Goal: Task Accomplishment & Management: Manage account settings

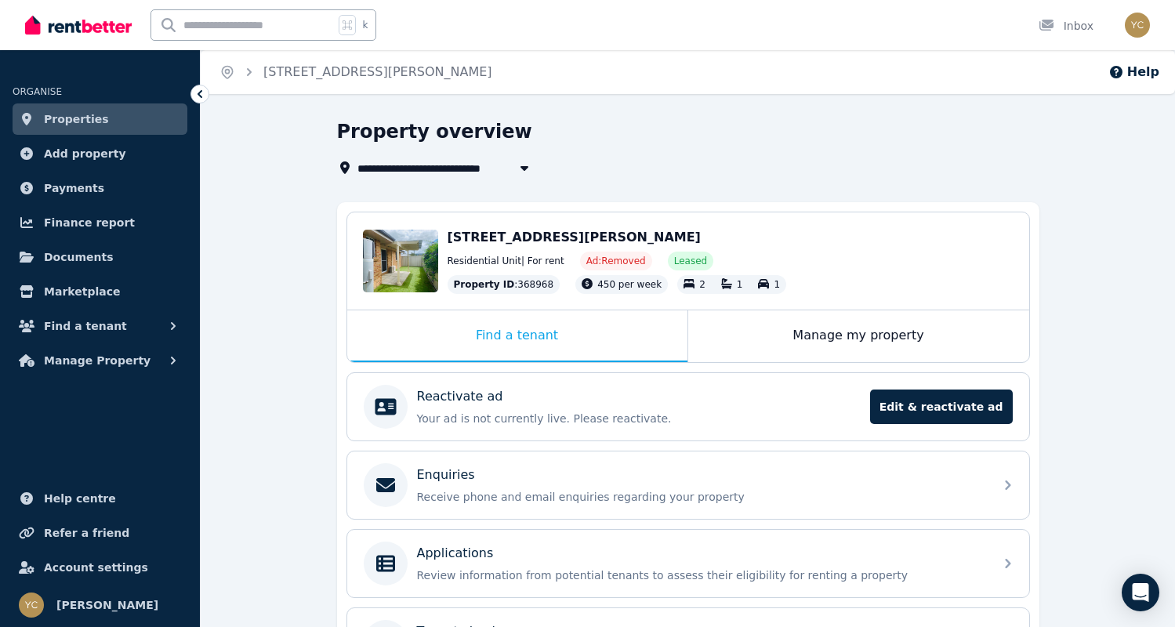
click at [270, 310] on div "**********" at bounding box center [688, 471] width 975 height 705
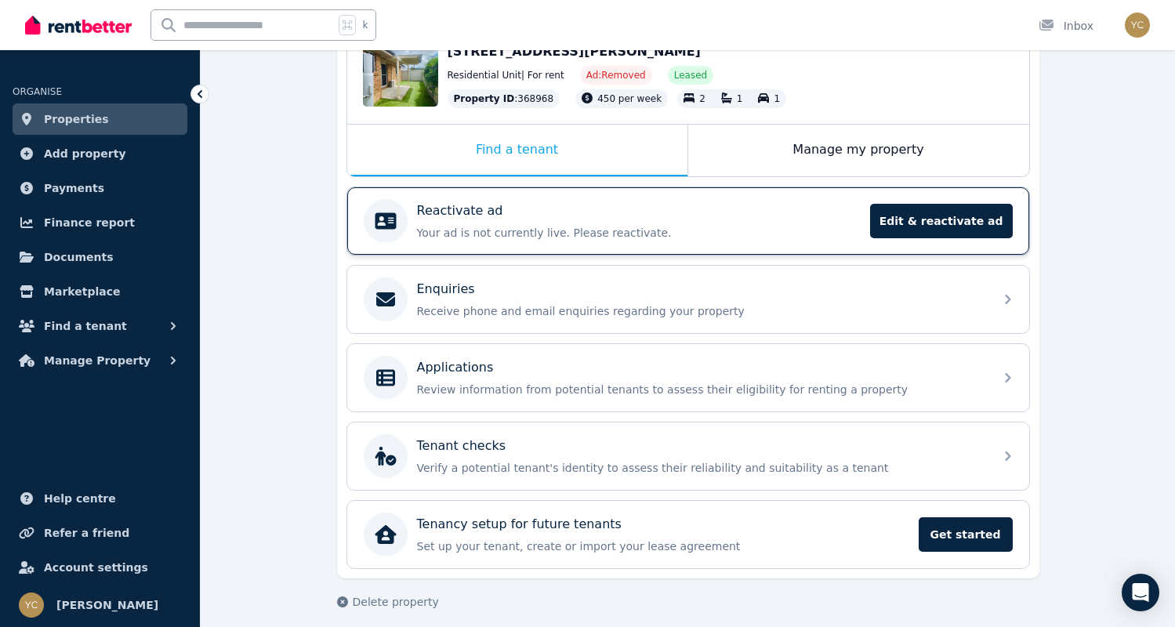
scroll to position [197, 0]
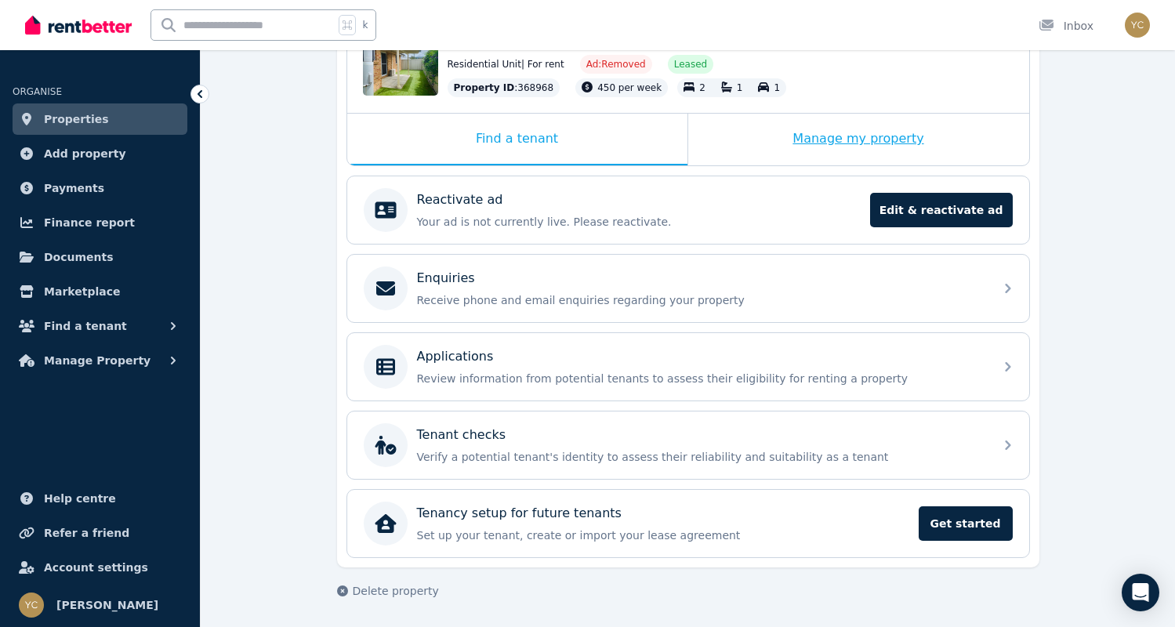
click at [917, 162] on div "Manage my property" at bounding box center [858, 140] width 341 height 52
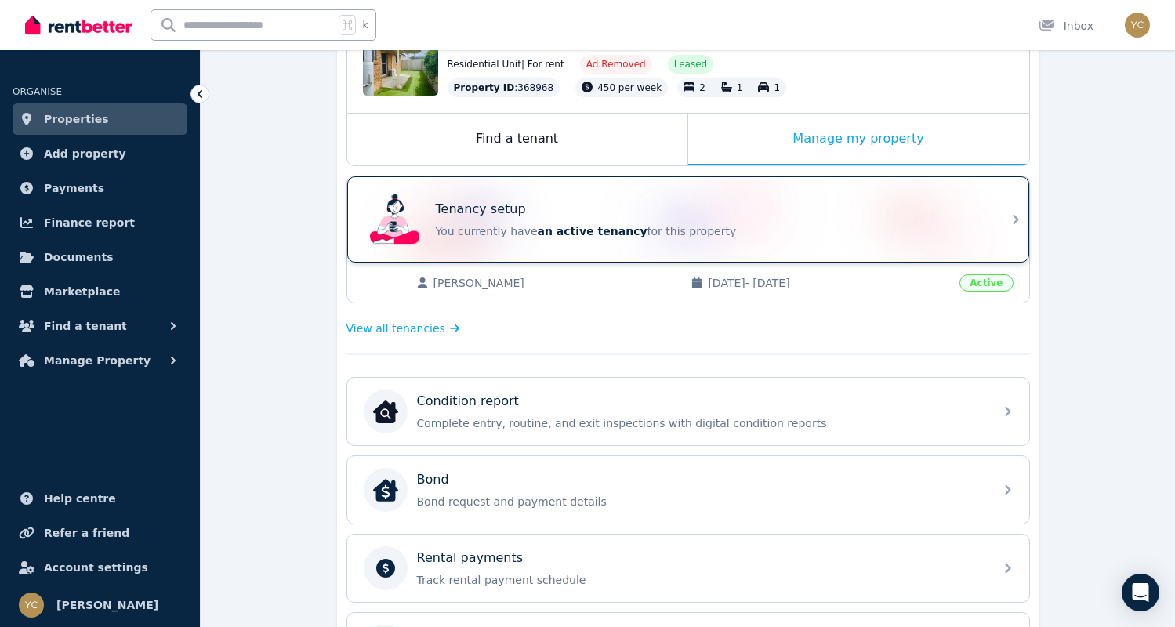
click at [695, 221] on div "Tenancy setup You currently have an active tenancy for this property" at bounding box center [710, 219] width 549 height 39
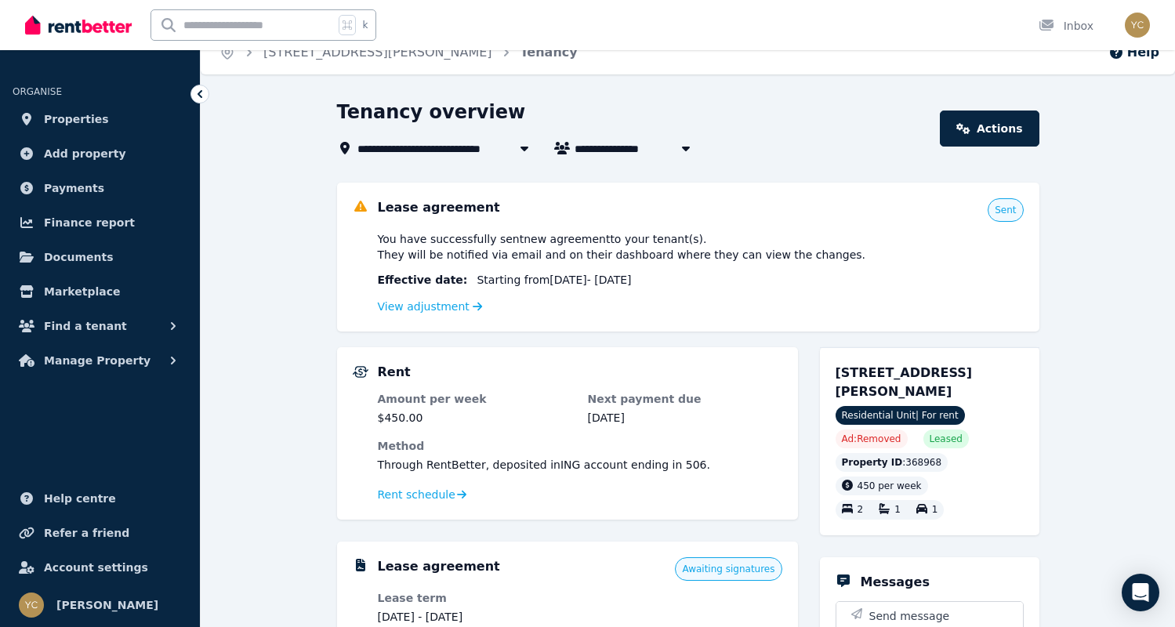
scroll to position [24, 0]
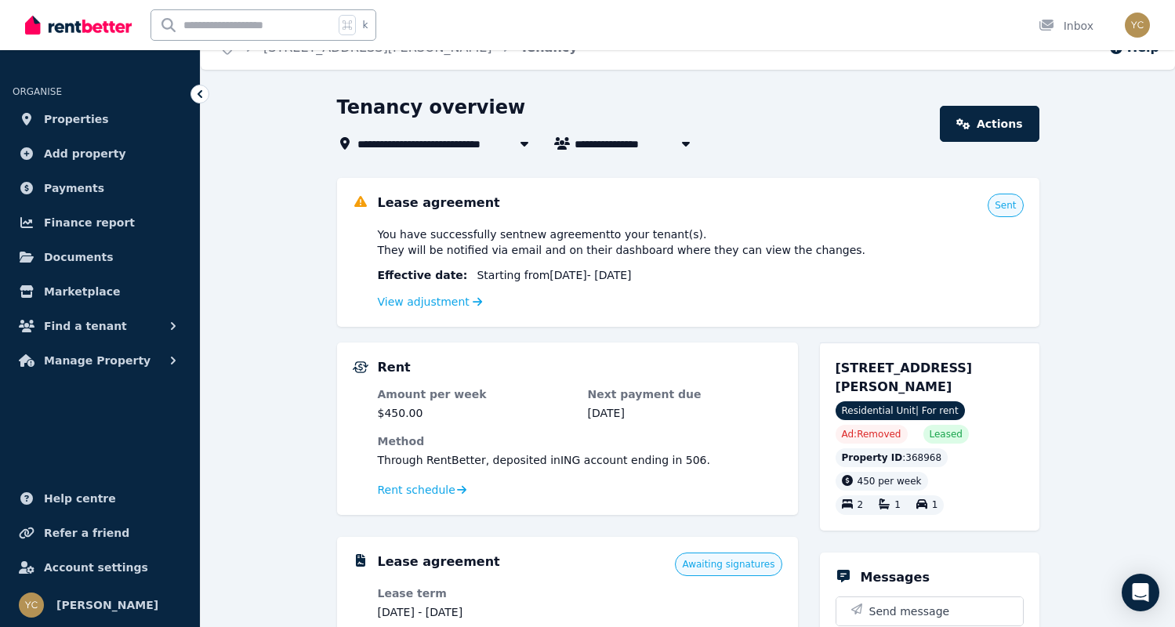
click at [193, 96] on icon at bounding box center [200, 94] width 16 height 16
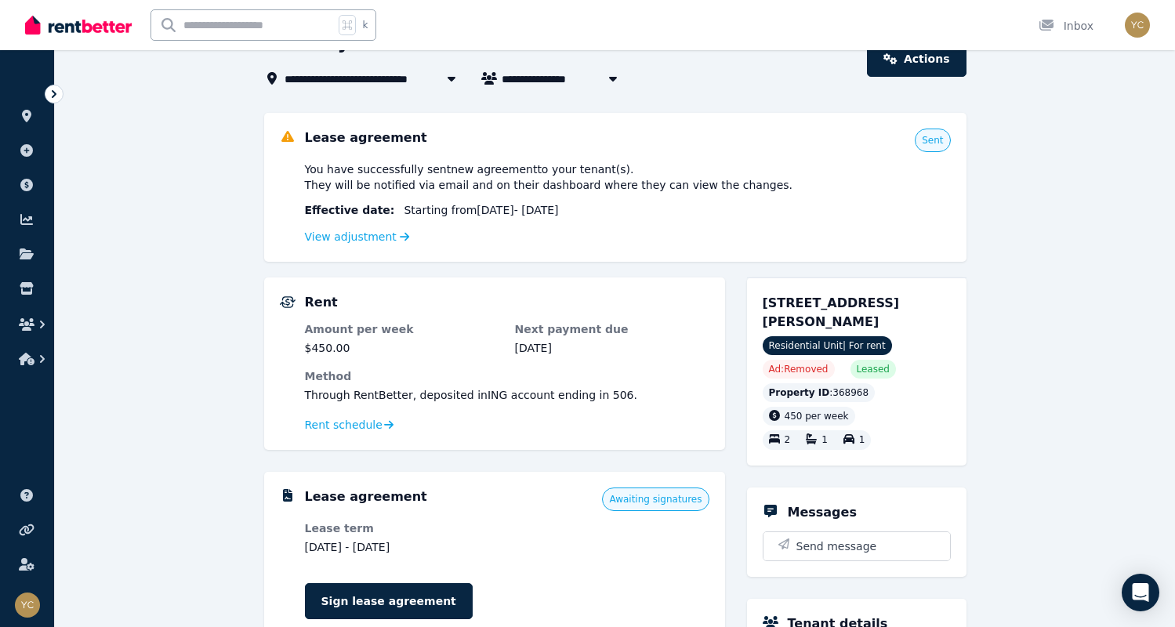
scroll to position [90, 0]
click at [377, 238] on link "View adjustment" at bounding box center [357, 236] width 105 height 13
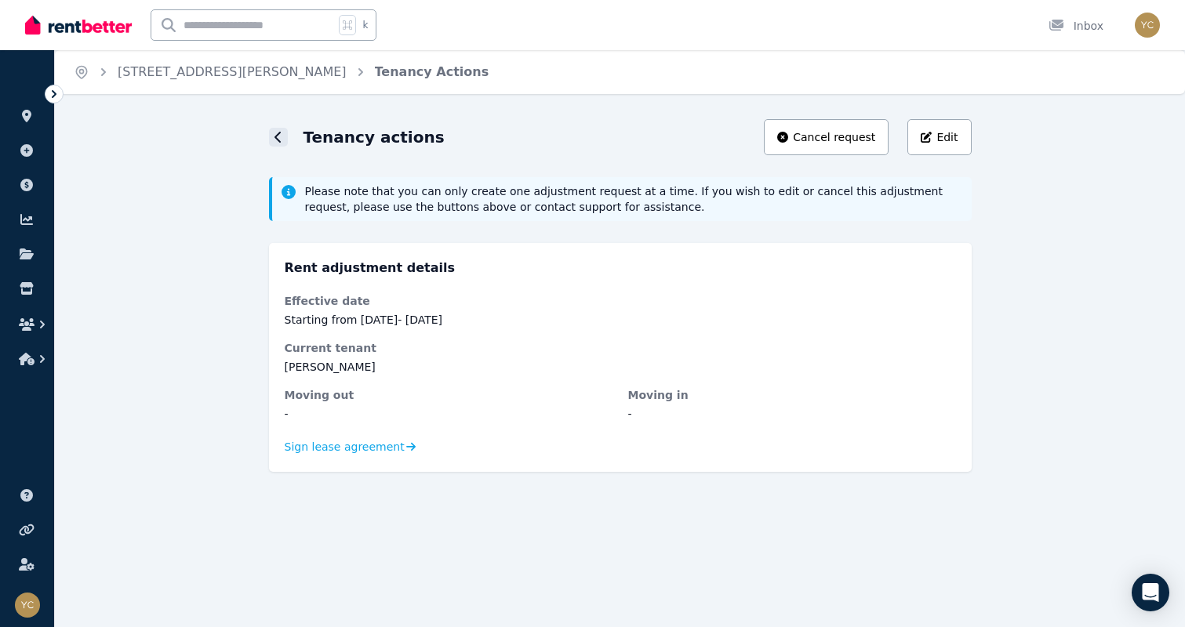
click at [273, 133] on div at bounding box center [278, 137] width 19 height 19
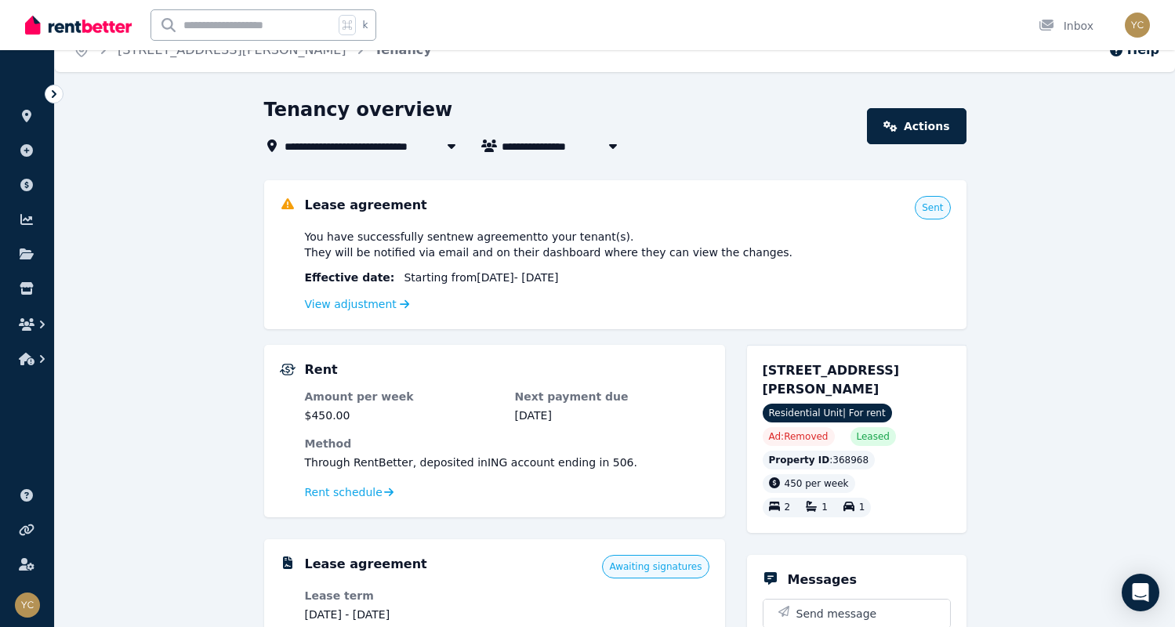
scroll to position [42, 0]
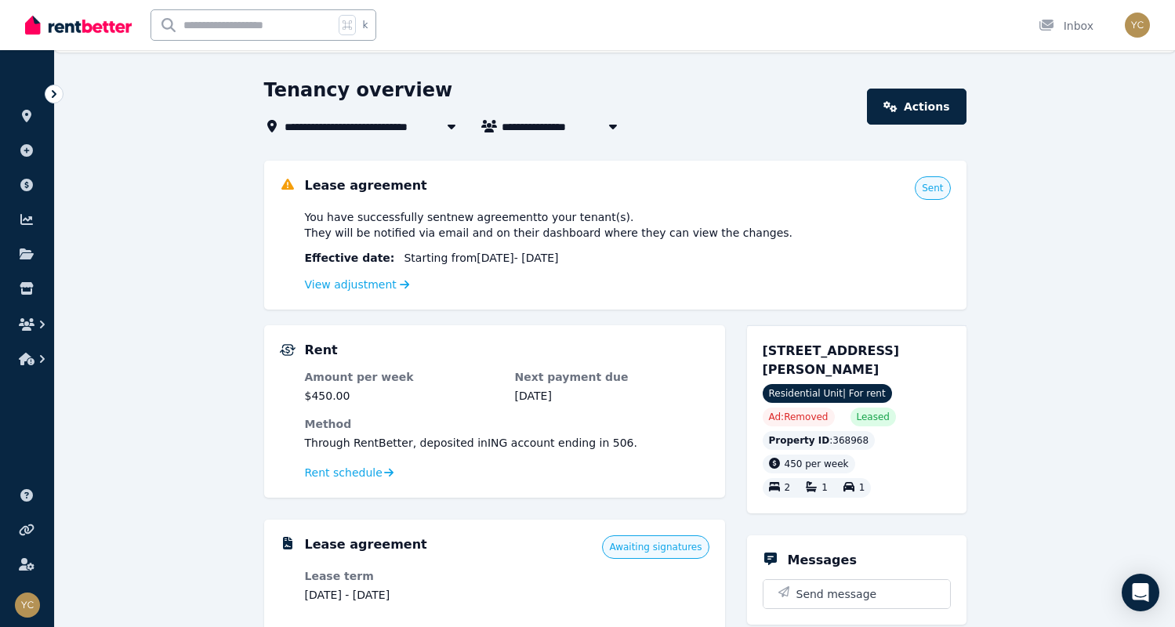
click at [443, 263] on span "Starting from [DATE] - [DATE]" at bounding box center [481, 258] width 154 height 16
click at [374, 289] on link "View adjustment" at bounding box center [357, 284] width 105 height 13
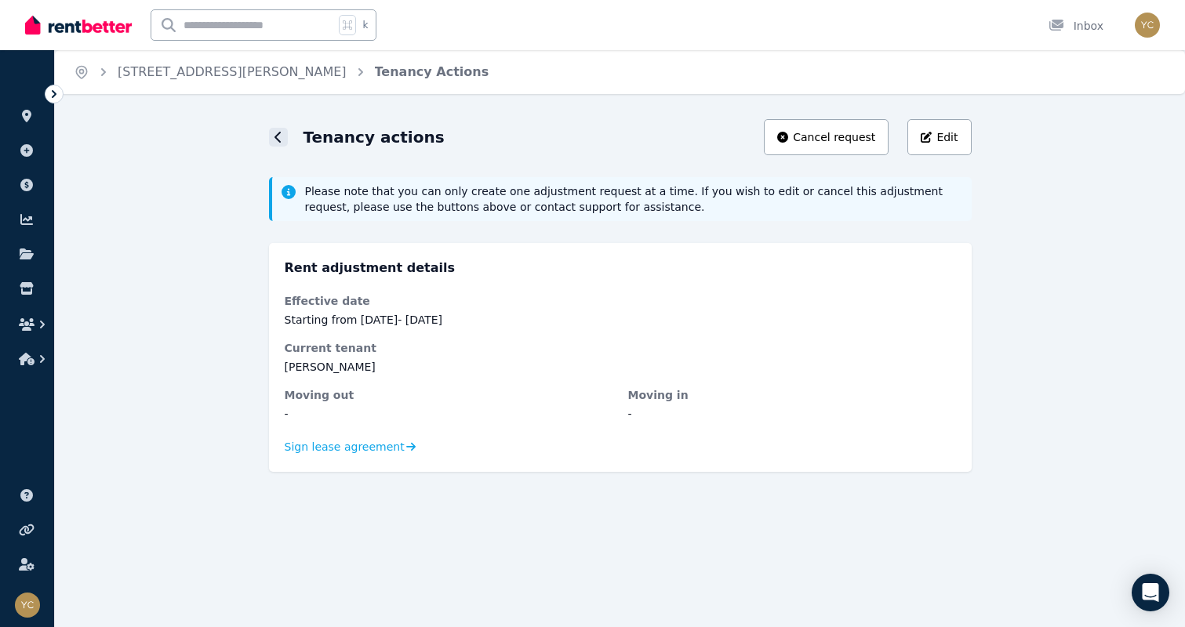
click at [270, 136] on div at bounding box center [278, 137] width 19 height 19
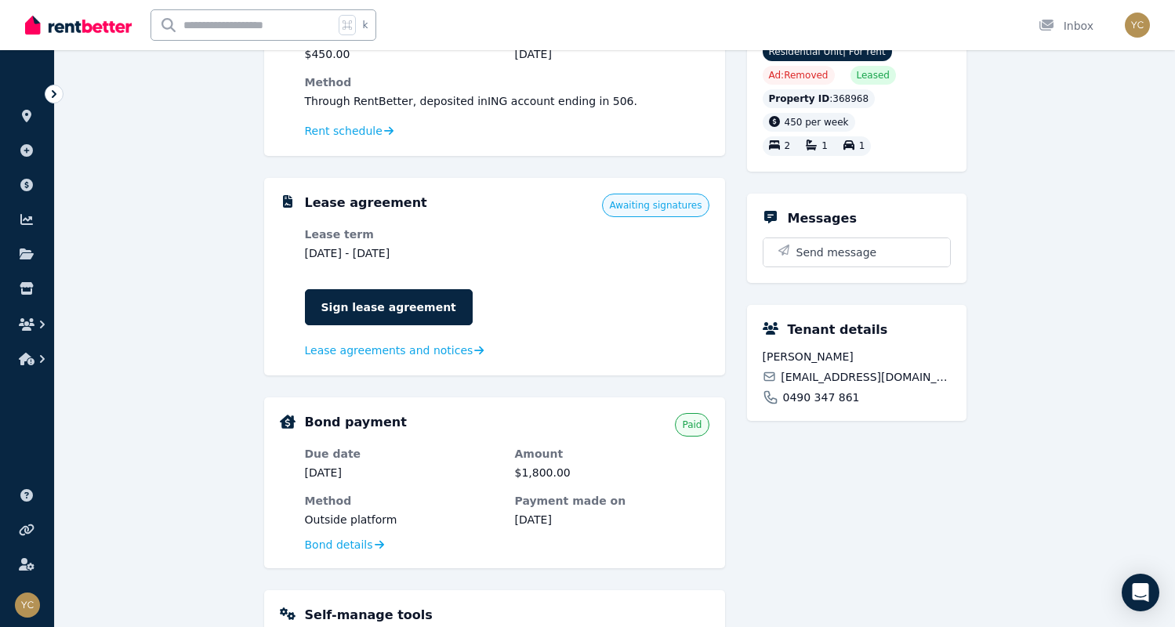
scroll to position [385, 0]
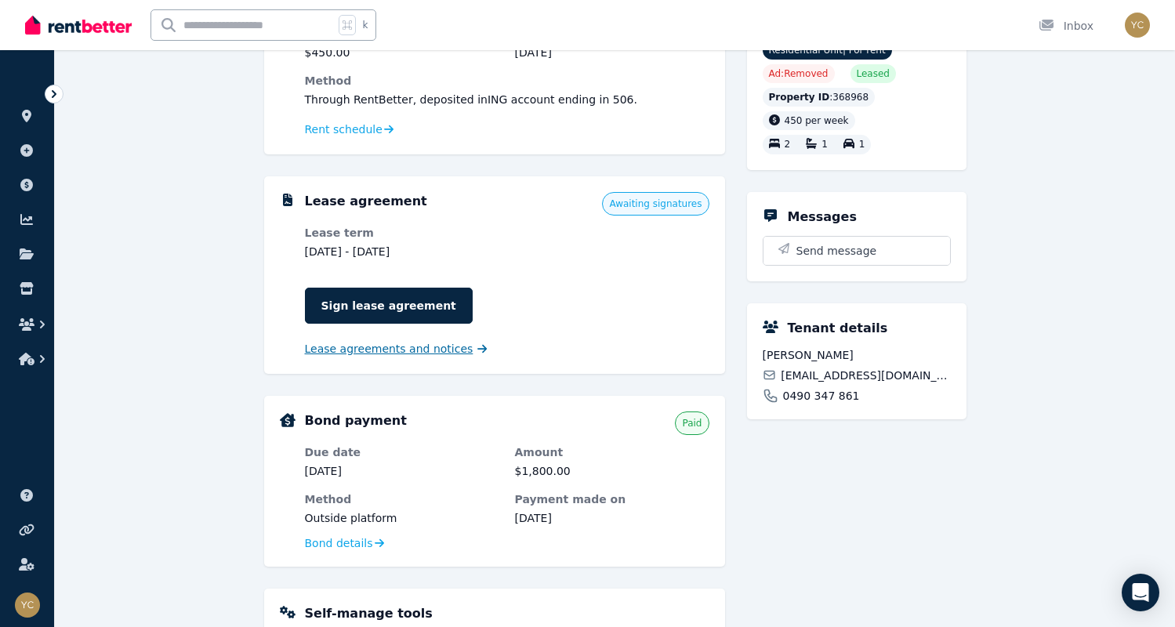
click at [443, 356] on span "Lease agreements and notices" at bounding box center [389, 349] width 169 height 16
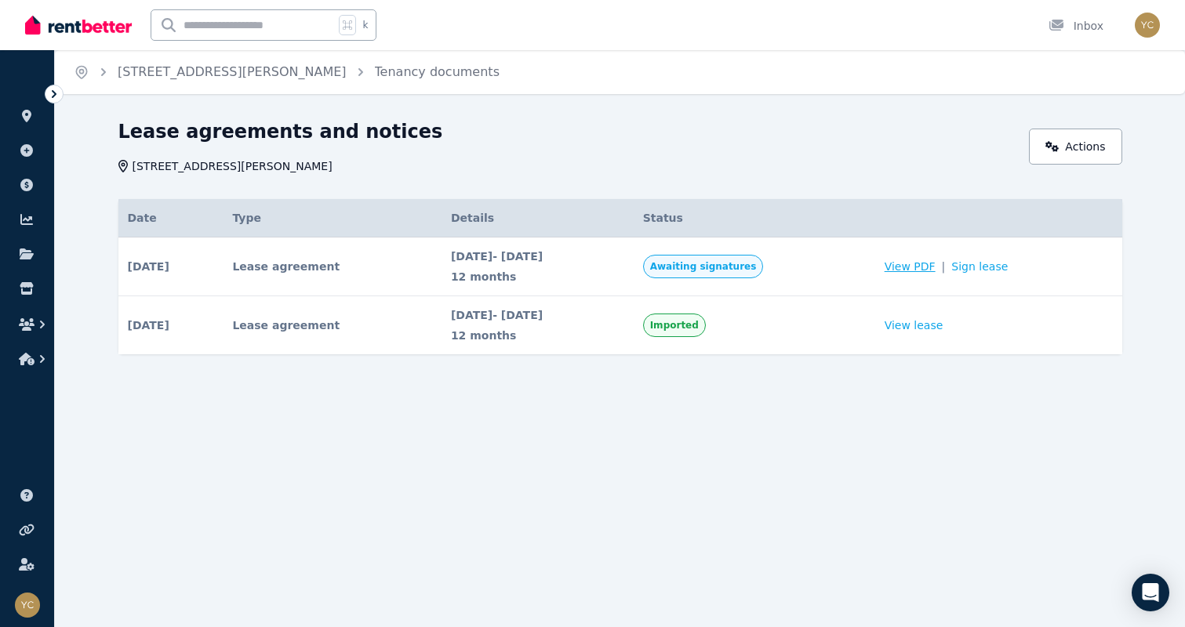
click at [930, 266] on span "View PDF" at bounding box center [910, 267] width 51 height 16
click at [1008, 267] on link "Sign lease" at bounding box center [979, 267] width 56 height 16
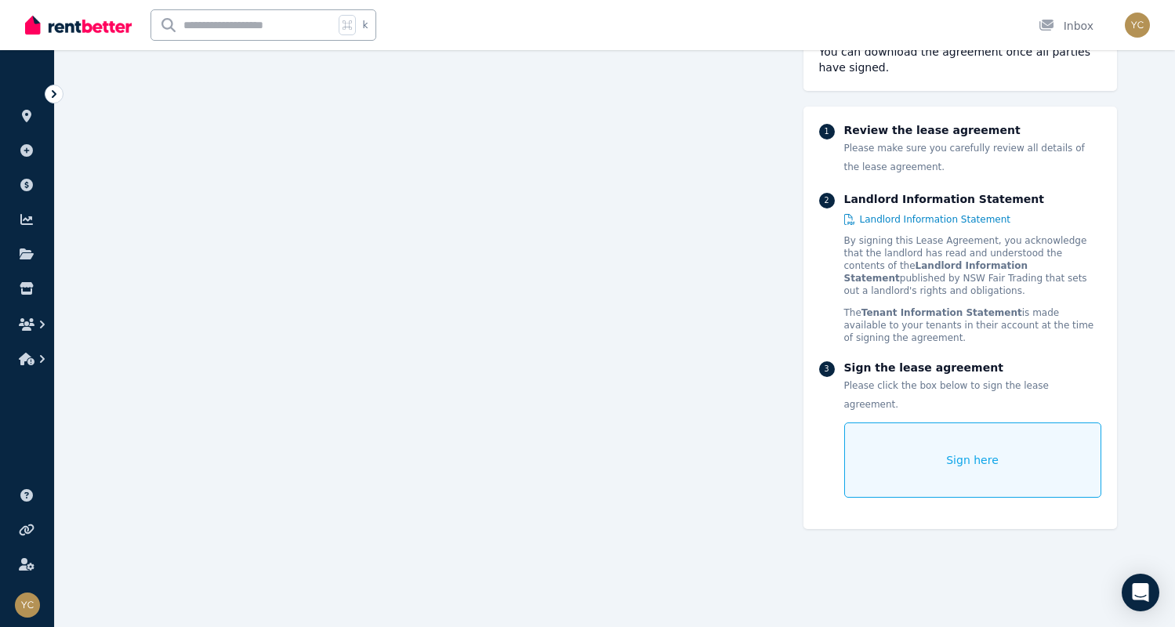
scroll to position [2294, 0]
click at [937, 449] on div "Sign here" at bounding box center [973, 460] width 257 height 75
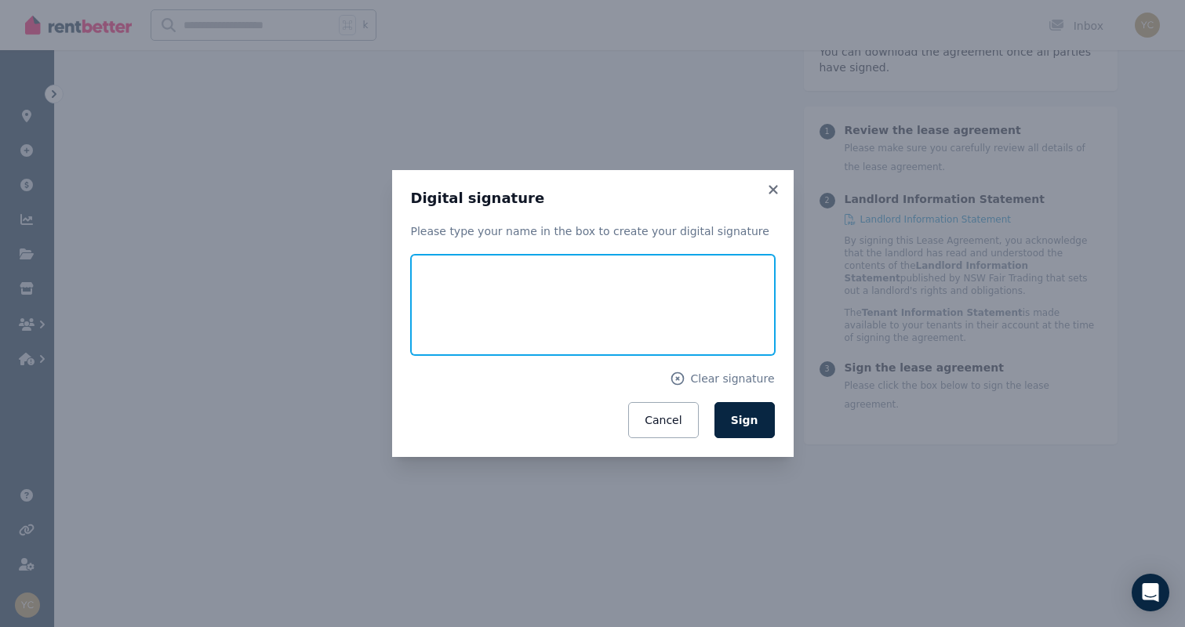
click at [482, 331] on input "text" at bounding box center [593, 305] width 364 height 100
type input "*****"
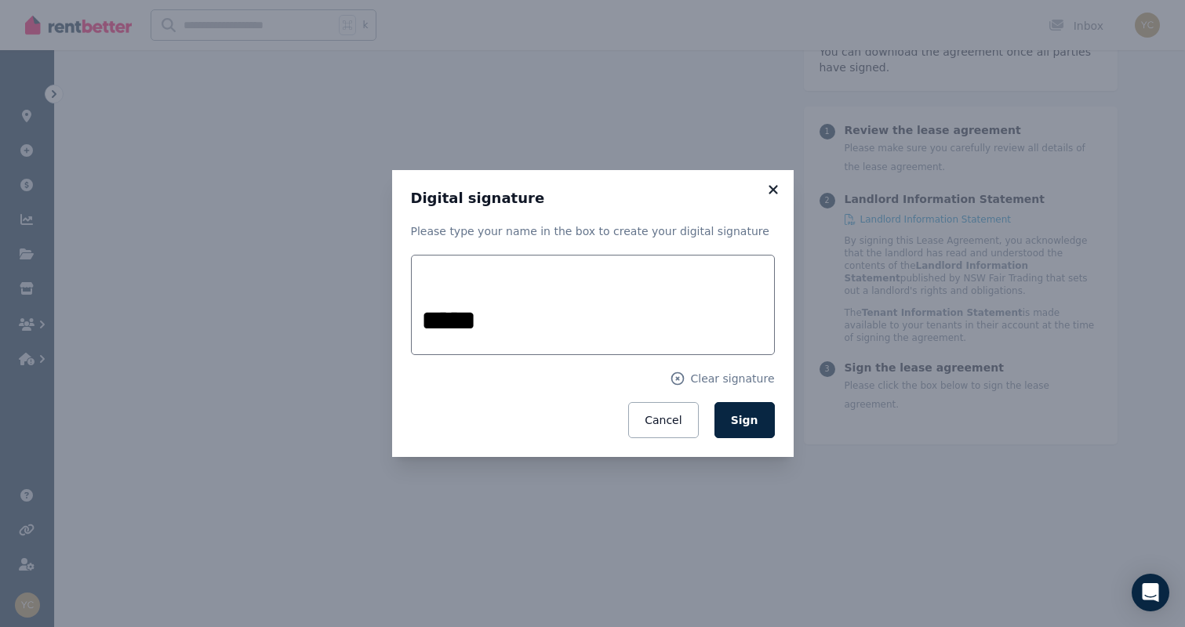
click at [777, 187] on icon at bounding box center [773, 190] width 16 height 14
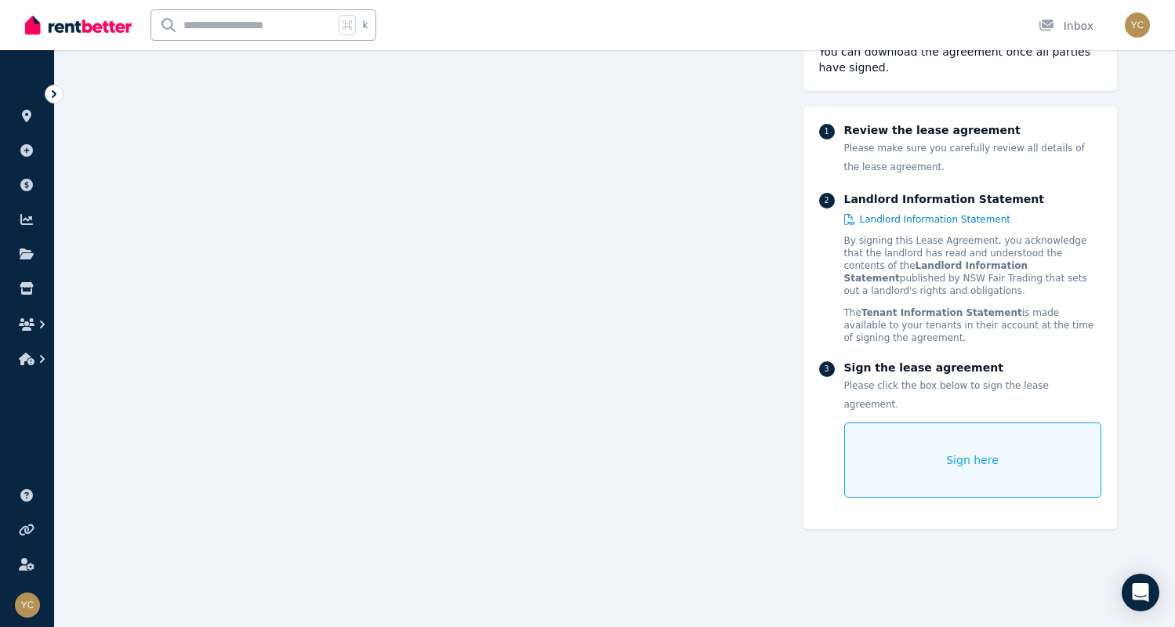
scroll to position [0, 0]
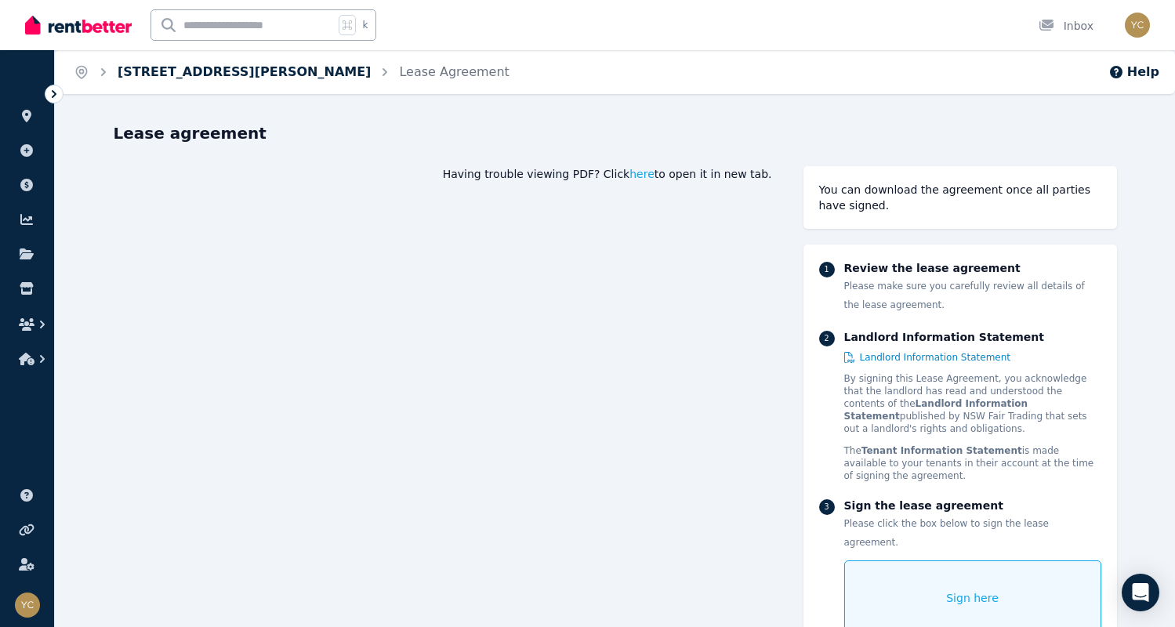
click at [192, 69] on link "1/45a Atkinson Street, Bellbird" at bounding box center [244, 71] width 253 height 15
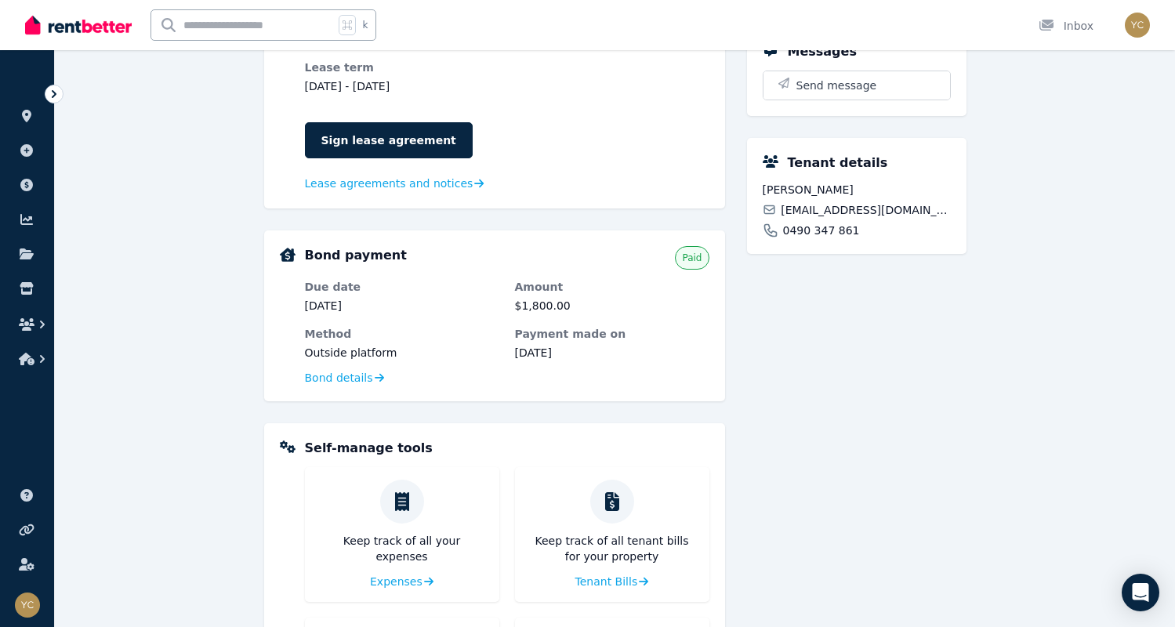
scroll to position [736, 0]
